Goal: Information Seeking & Learning: Learn about a topic

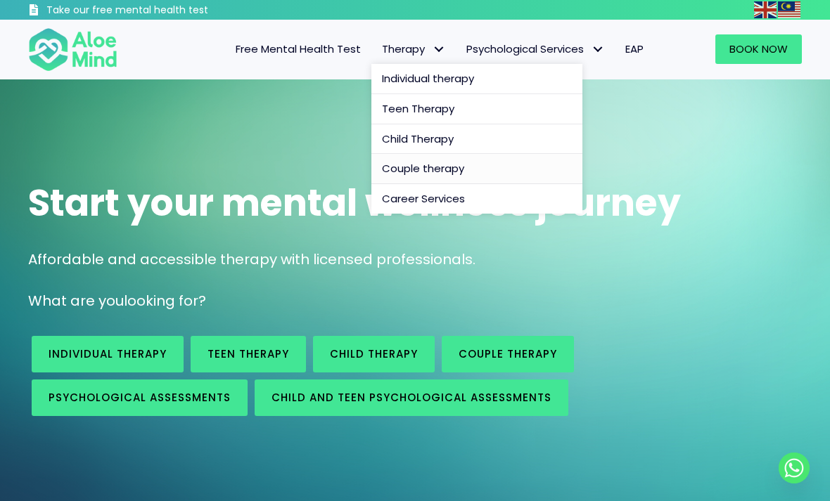
click at [510, 167] on link "Couple therapy" at bounding box center [476, 169] width 211 height 30
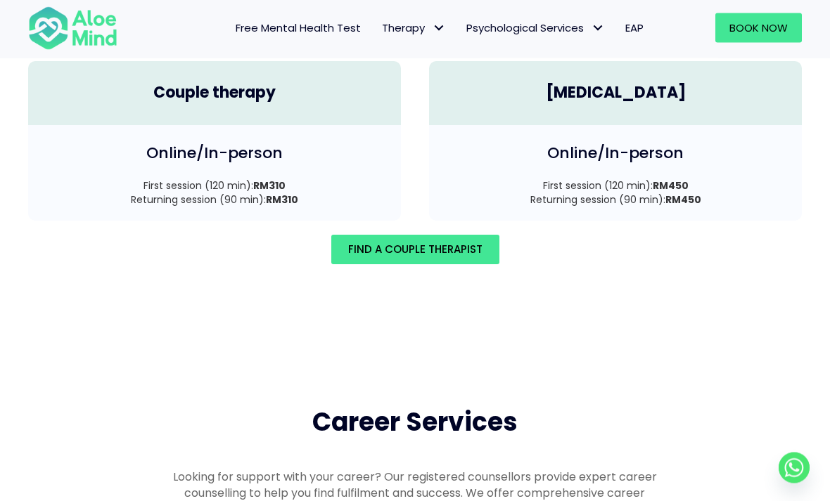
scroll to position [2110, 0]
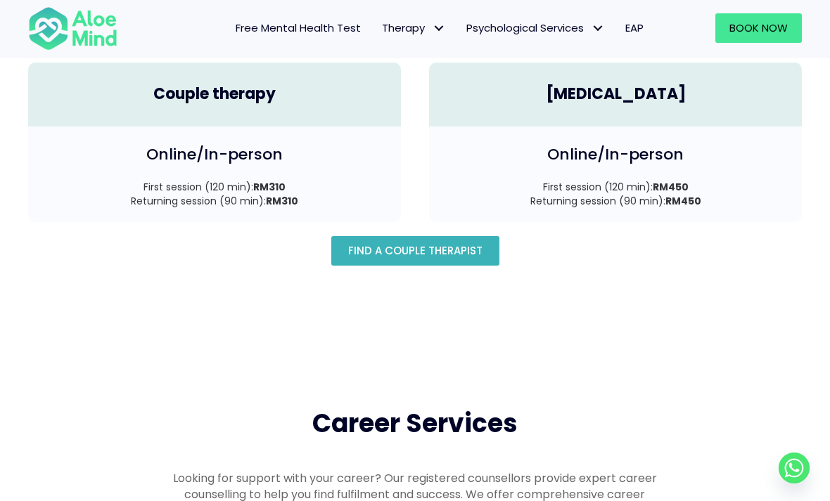
click at [484, 251] on link "Find A Couple Therapist" at bounding box center [415, 251] width 168 height 30
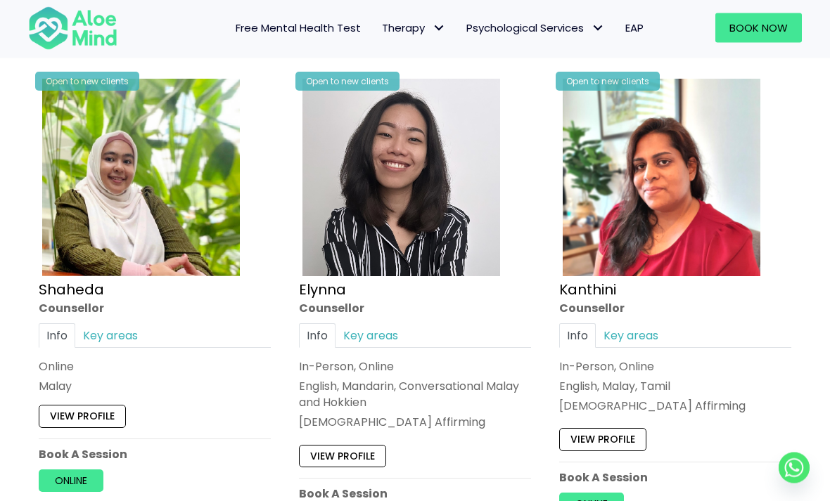
scroll to position [754, 0]
click at [89, 338] on link "Key areas" at bounding box center [110, 335] width 70 height 25
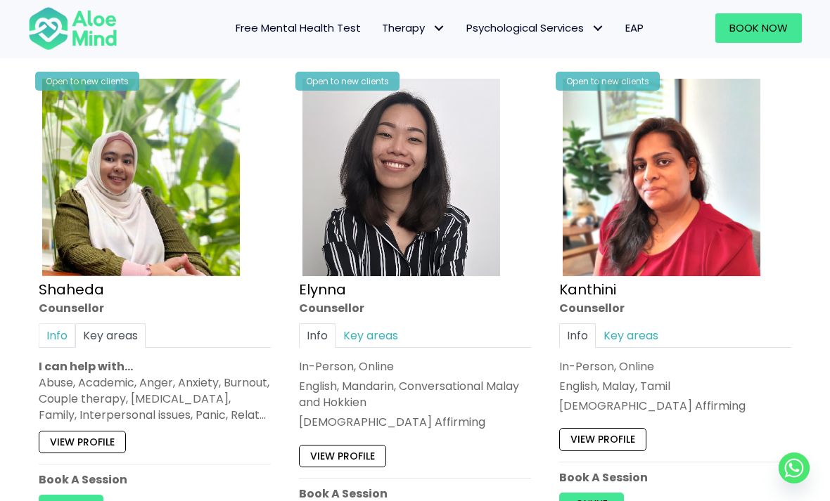
click at [53, 330] on link "Info" at bounding box center [57, 335] width 37 height 25
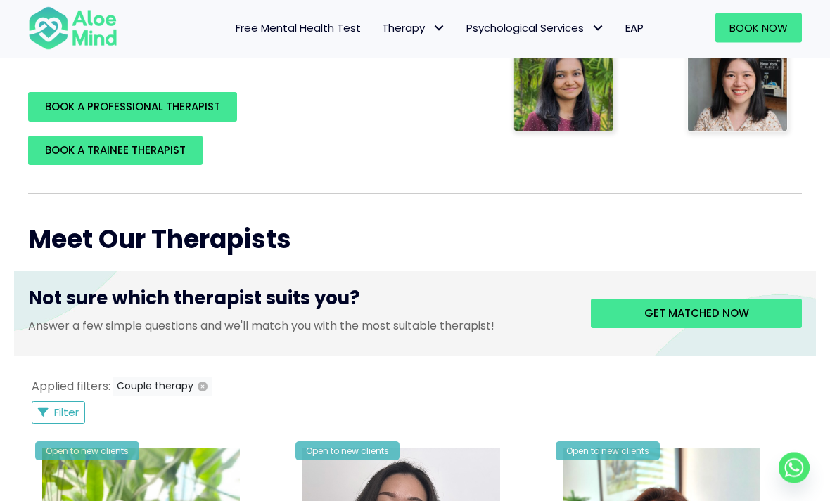
scroll to position [0, 0]
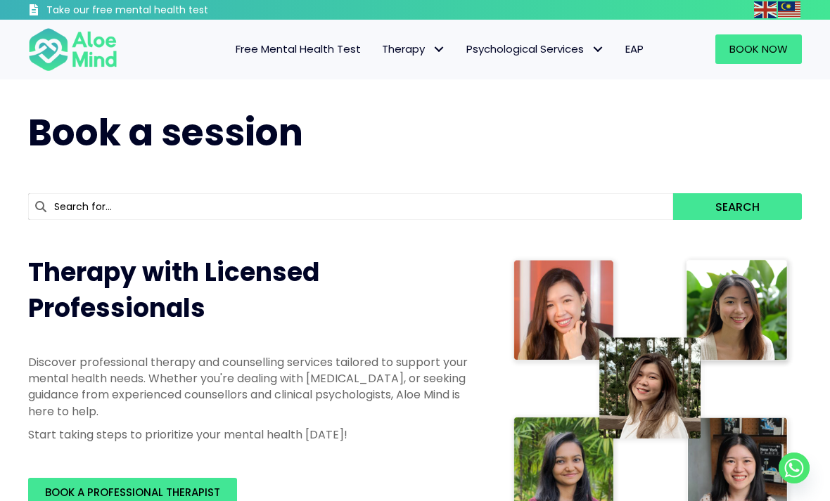
click at [49, 13] on h3 "Take our free mental health test" at bounding box center [157, 11] width 223 height 14
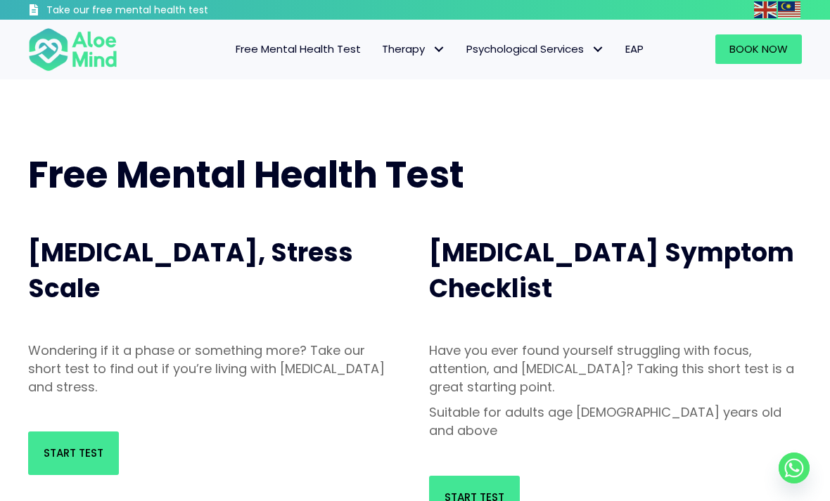
click at [51, 12] on h3 "Take our free mental health test" at bounding box center [157, 11] width 223 height 14
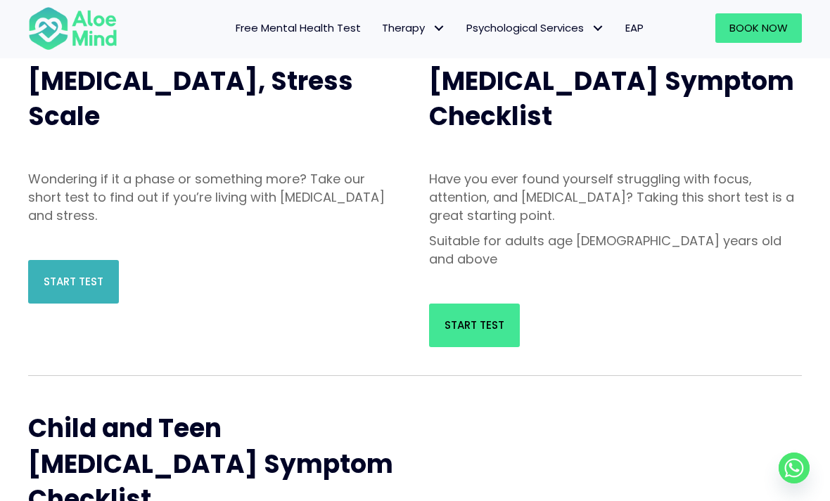
click at [45, 284] on span "Start Test" at bounding box center [74, 281] width 60 height 15
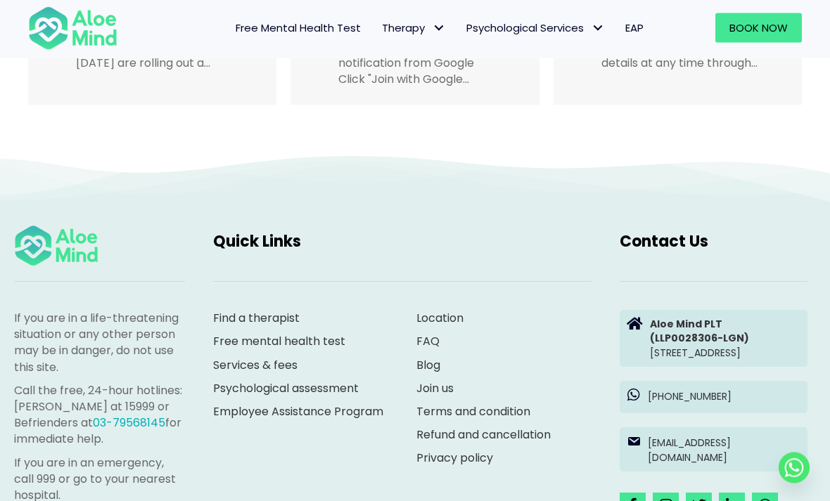
scroll to position [2944, 0]
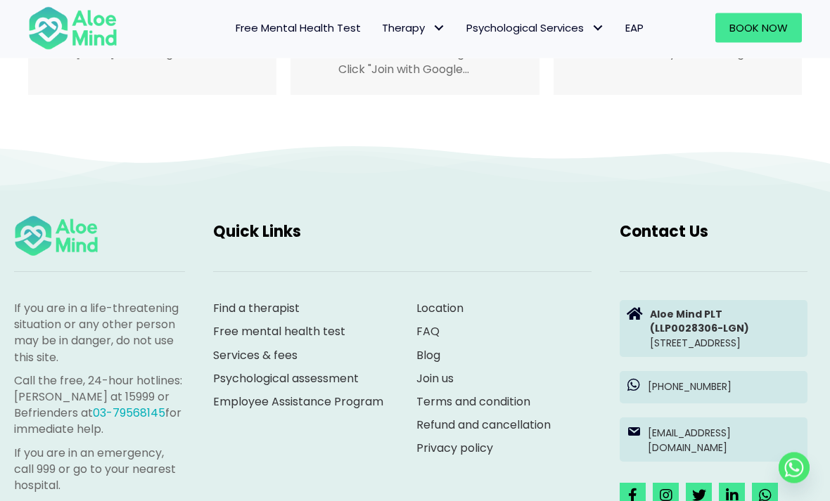
click at [453, 371] on link "Join us" at bounding box center [434, 379] width 37 height 16
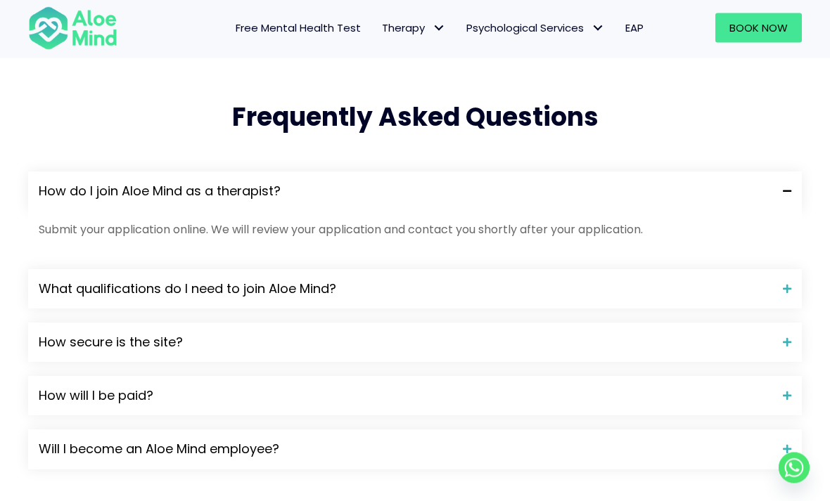
scroll to position [1210, 0]
click at [704, 299] on div "What qualifications do I need to join Aloe Mind?" at bounding box center [414, 288] width 773 height 39
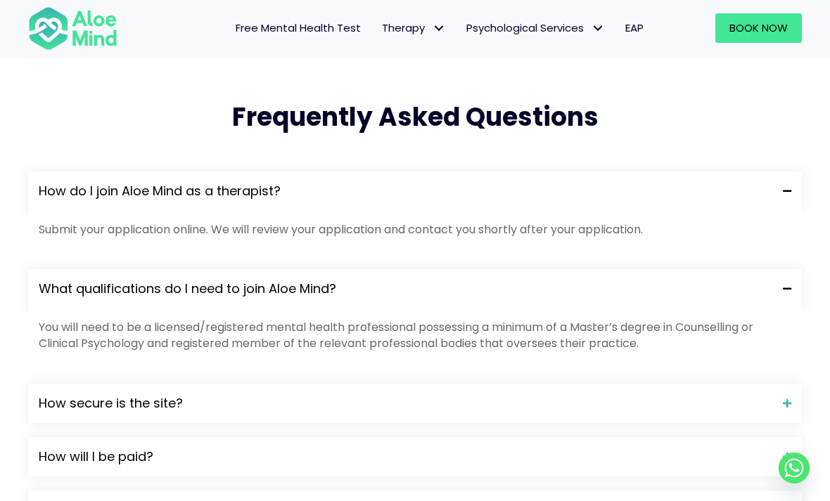
click at [91, 280] on span "What qualifications do I need to join Aloe Mind?" at bounding box center [405, 289] width 733 height 18
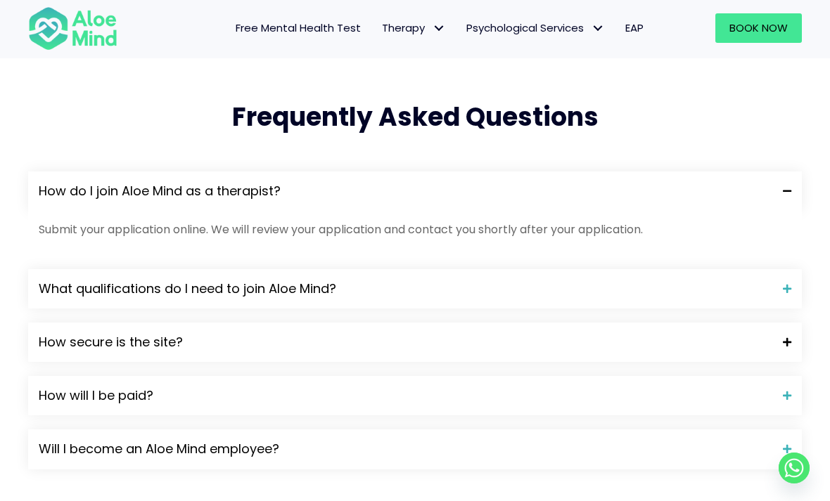
click at [131, 340] on span "How secure is the site?" at bounding box center [405, 342] width 733 height 18
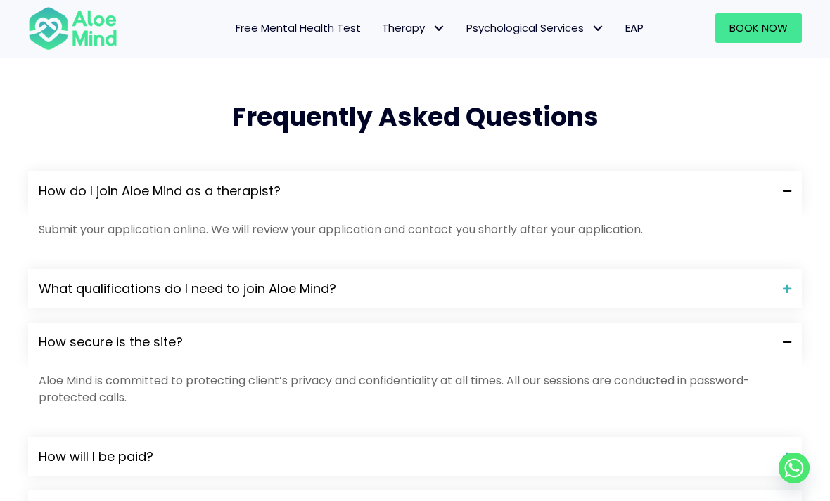
click at [115, 355] on div "How secure is the site?" at bounding box center [414, 342] width 773 height 39
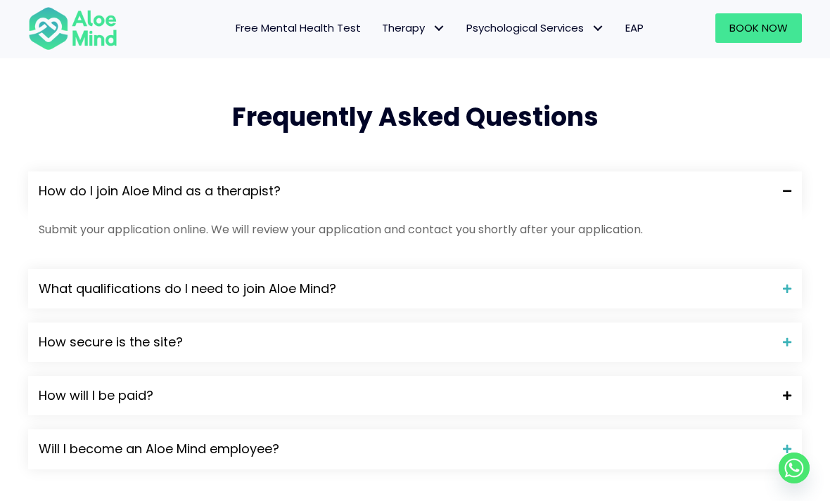
click at [129, 387] on span "How will I be paid?" at bounding box center [405, 396] width 733 height 18
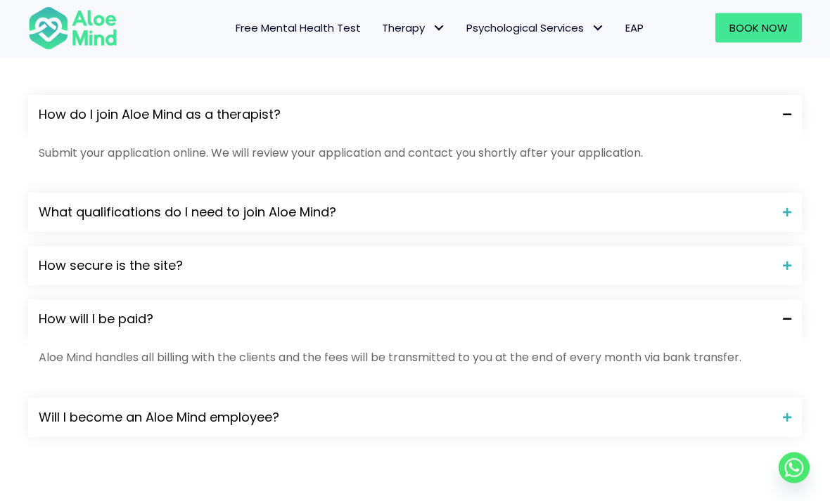
scroll to position [1287, 0]
click at [110, 318] on span "How will I be paid?" at bounding box center [405, 319] width 733 height 18
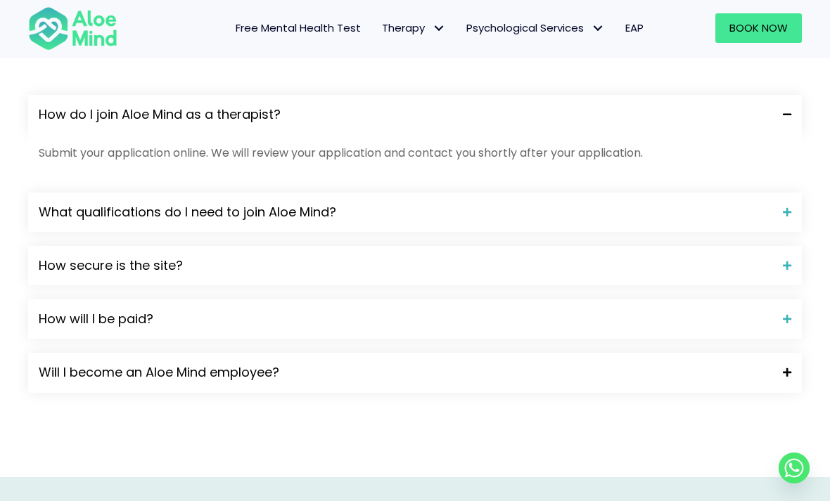
click at [126, 366] on span "Will I become an Aloe Mind employee?" at bounding box center [405, 372] width 733 height 18
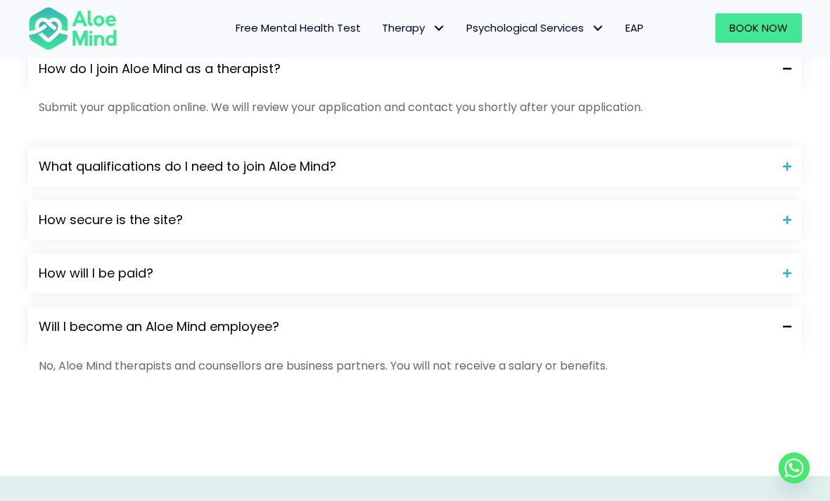
scroll to position [1335, 0]
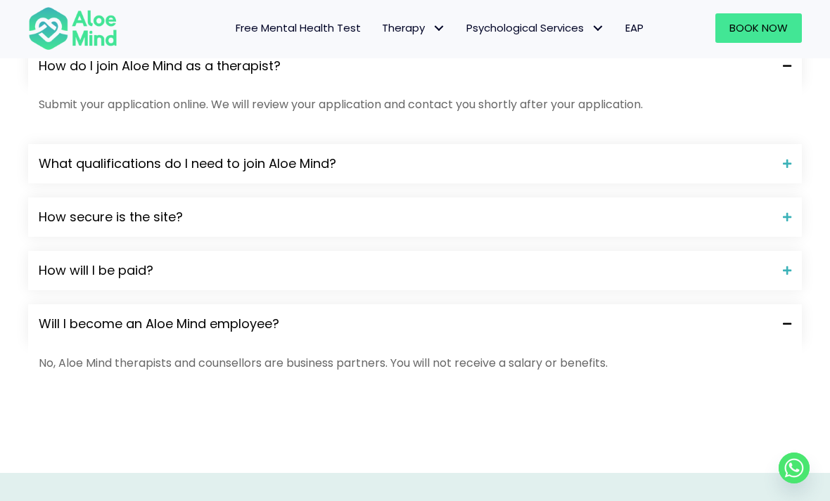
click at [104, 325] on span "Will I become an Aloe Mind employee?" at bounding box center [405, 324] width 733 height 18
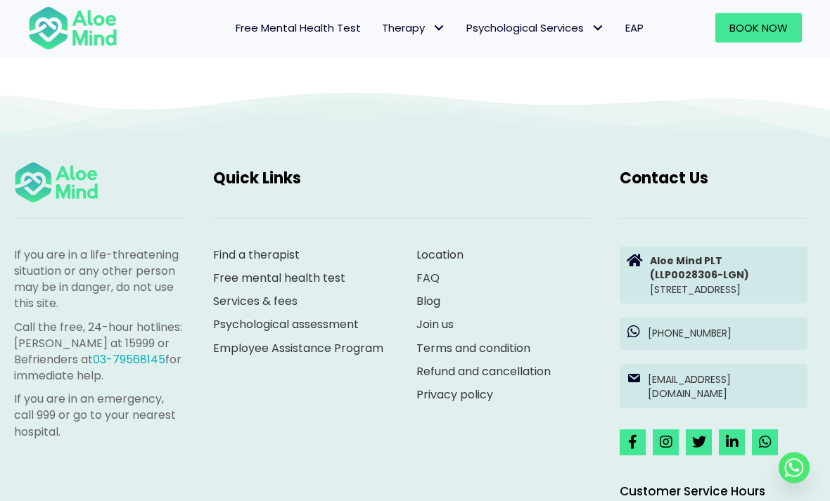
scroll to position [2466, 0]
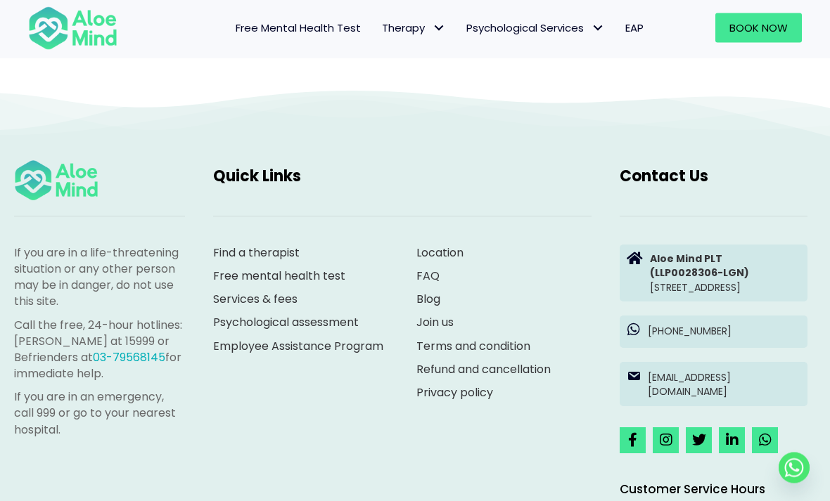
click at [709, 280] on p "Aloe Mind PLT (LLP0028306-LGN) Suite 8.08, North Block, AmpWalk, 218 Jalan Ampa…" at bounding box center [725, 273] width 150 height 43
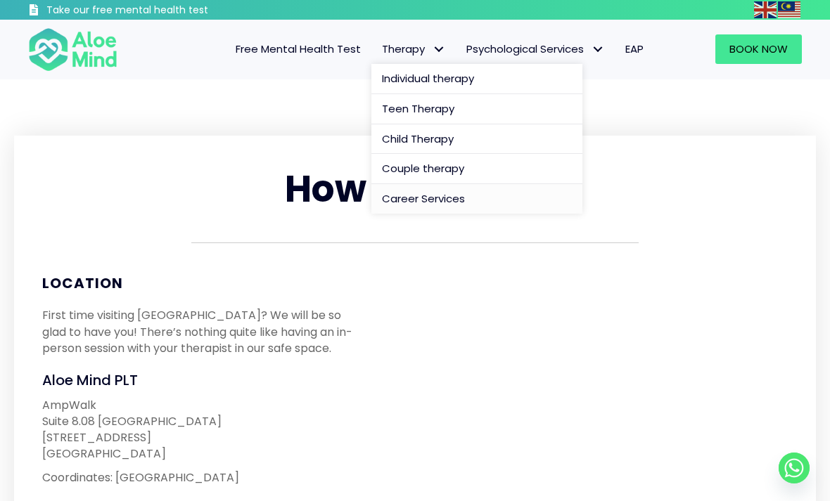
click at [464, 194] on link "Career Services" at bounding box center [476, 199] width 211 height 30
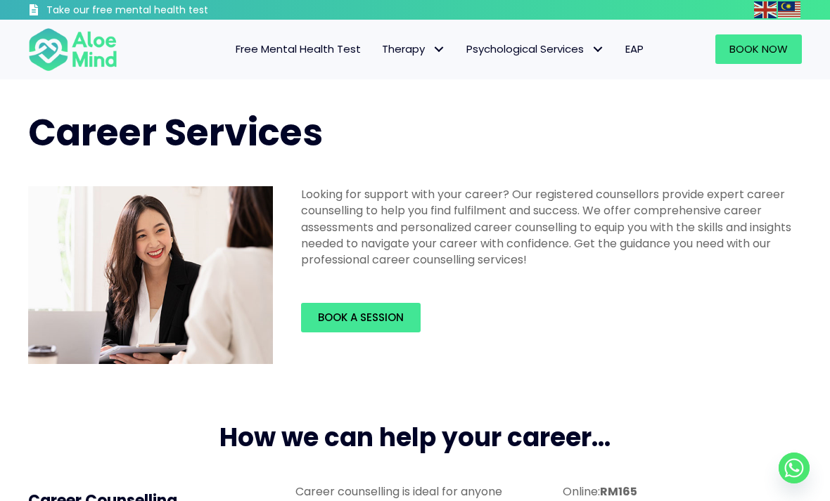
click at [341, 44] on span "Free Mental Health Test" at bounding box center [298, 48] width 125 height 15
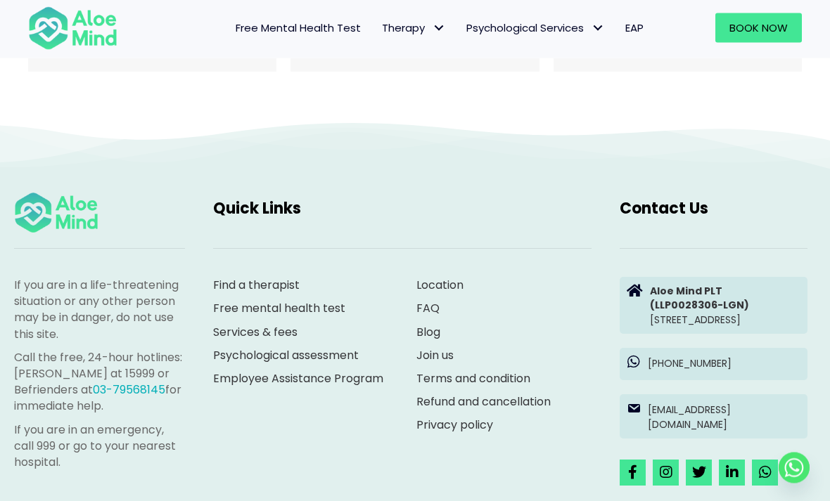
scroll to position [2968, 0]
click at [297, 277] on link "Find a therapist" at bounding box center [256, 285] width 86 height 16
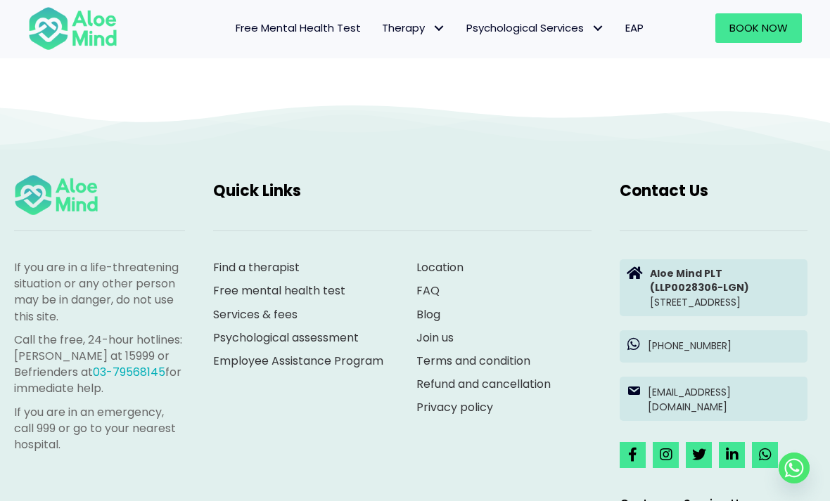
scroll to position [600, 0]
click at [522, 379] on link "Refund and cancellation" at bounding box center [483, 384] width 134 height 16
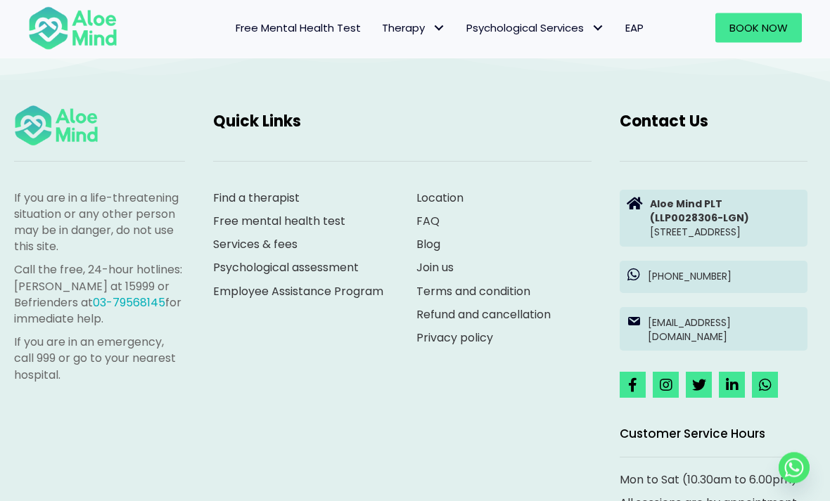
scroll to position [906, 0]
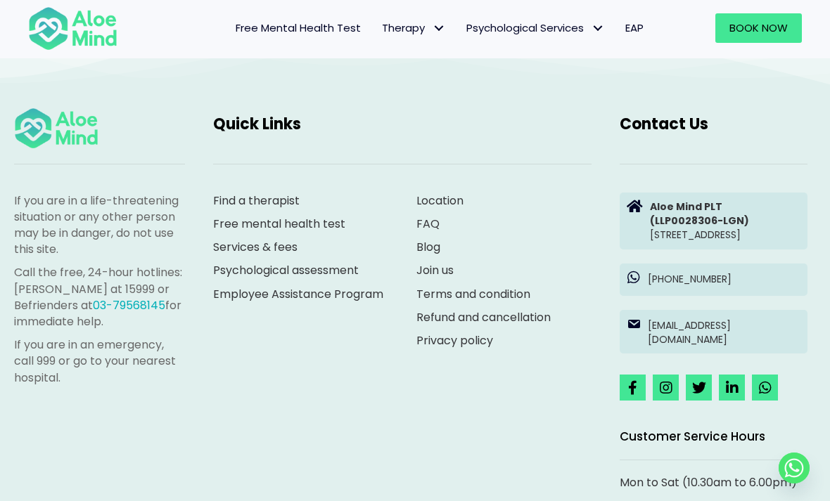
click at [442, 278] on link "Join us" at bounding box center [434, 270] width 37 height 16
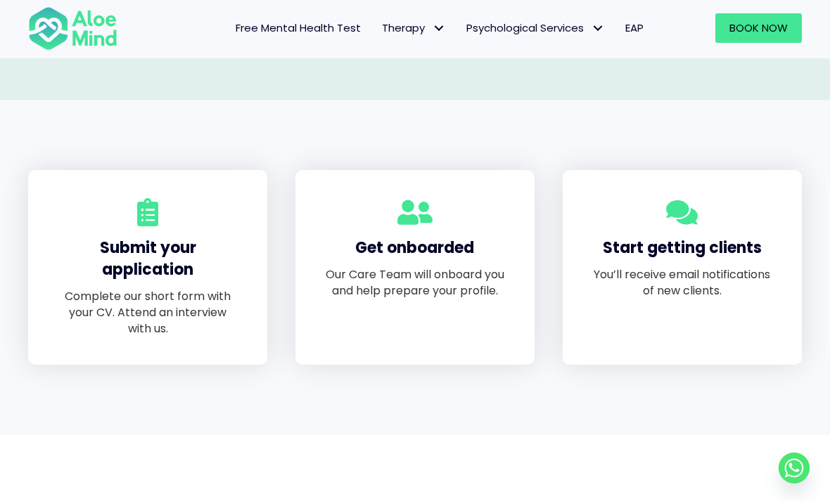
scroll to position [820, 0]
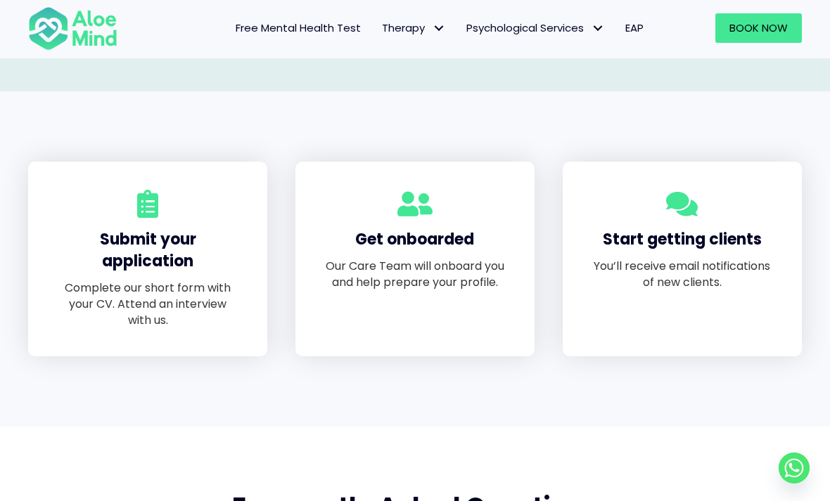
click at [68, 280] on p "Complete our short form with your CV. Attend an interview with us." at bounding box center [147, 304] width 183 height 49
click at [726, 276] on p "You’ll receive email notifications of new clients." at bounding box center [682, 274] width 183 height 32
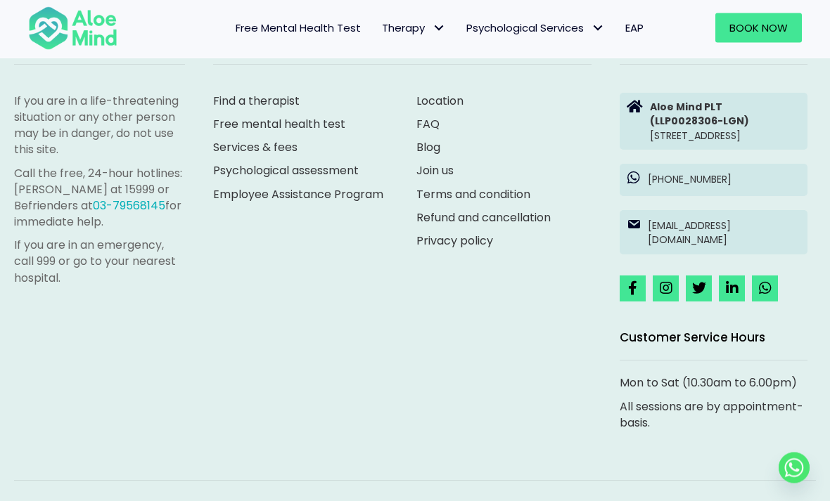
scroll to position [2627, 0]
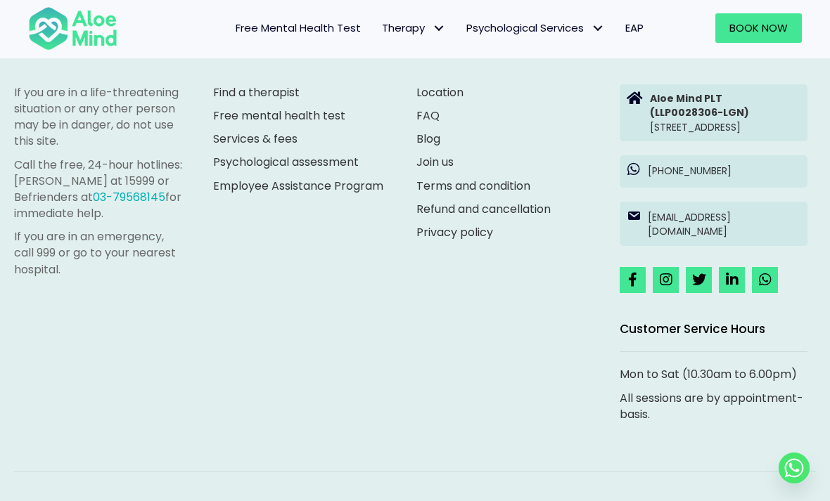
click at [681, 91] on strong "Aloe Mind PLT" at bounding box center [686, 98] width 72 height 14
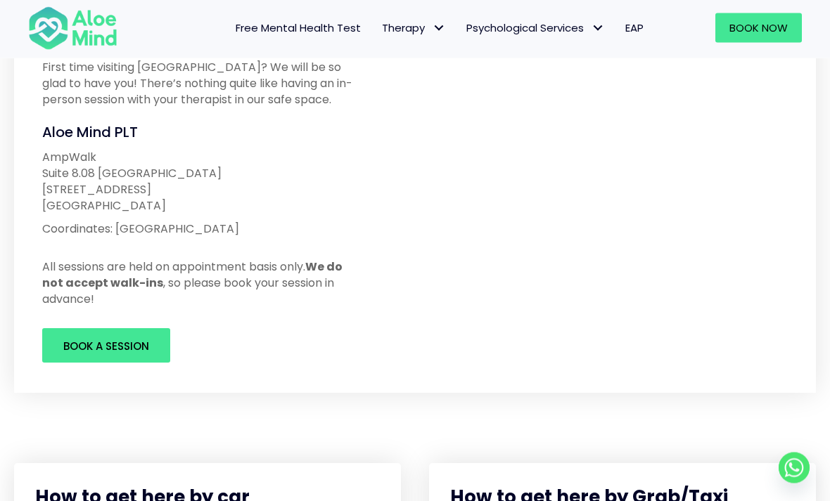
scroll to position [246, 0]
